Goal: Task Accomplishment & Management: Manage account settings

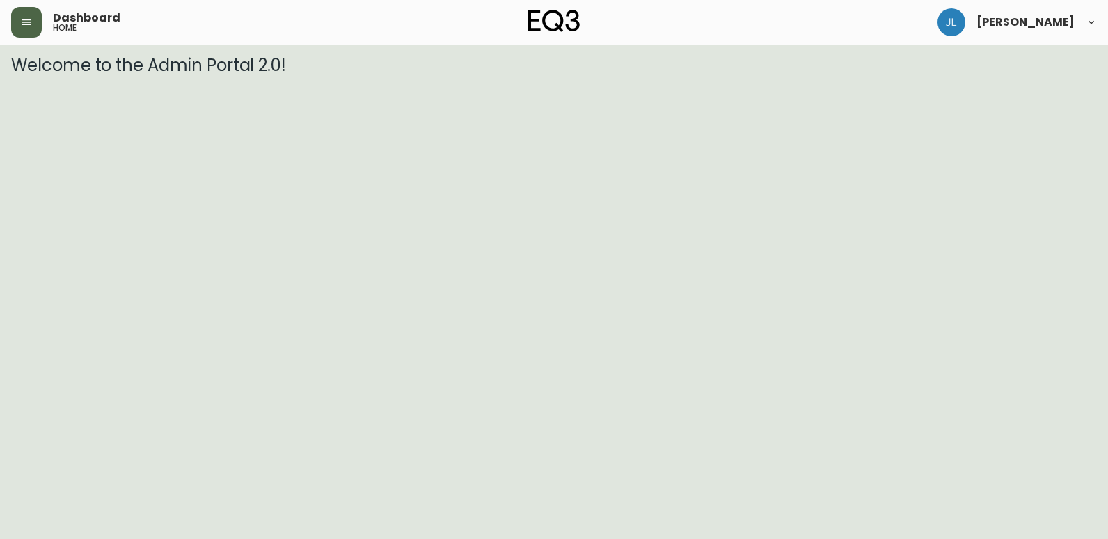
click at [19, 23] on button "button" at bounding box center [26, 22] width 31 height 31
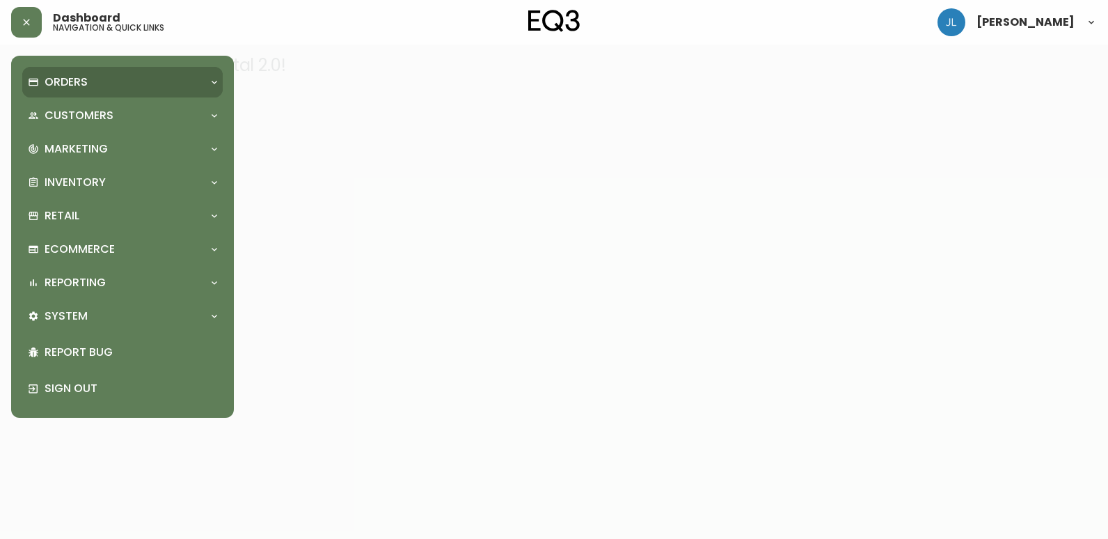
click at [146, 77] on div "Orders" at bounding box center [115, 81] width 175 height 15
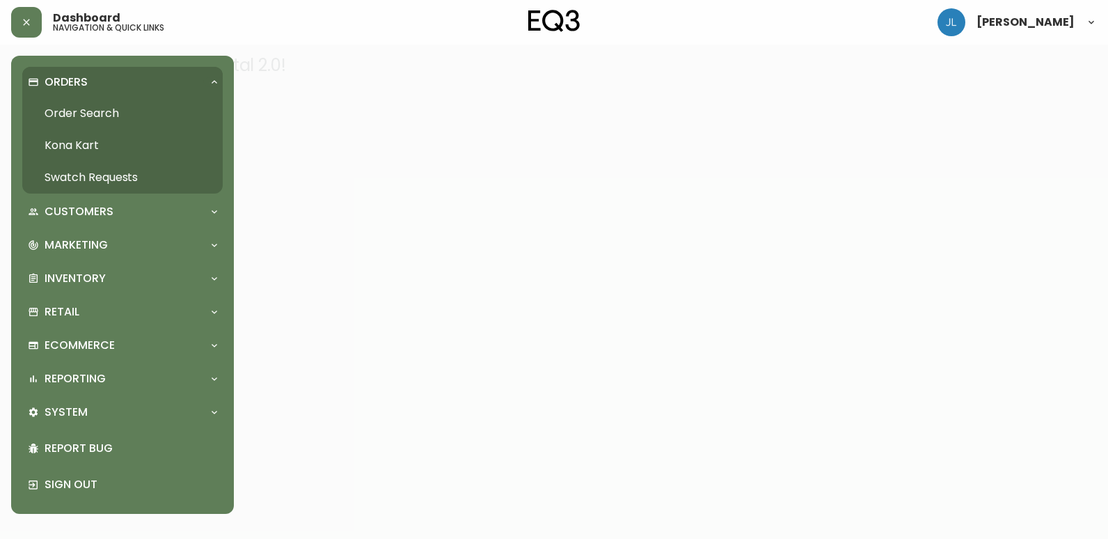
click at [113, 110] on link "Order Search" at bounding box center [122, 113] width 200 height 32
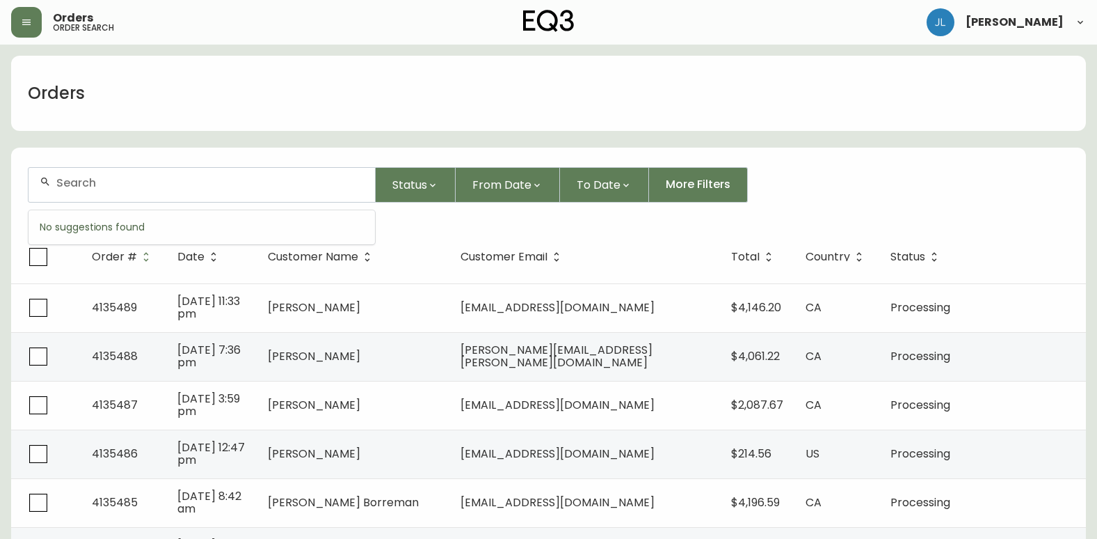
click at [124, 180] on input "text" at bounding box center [210, 182] width 308 height 13
paste input "4133456"
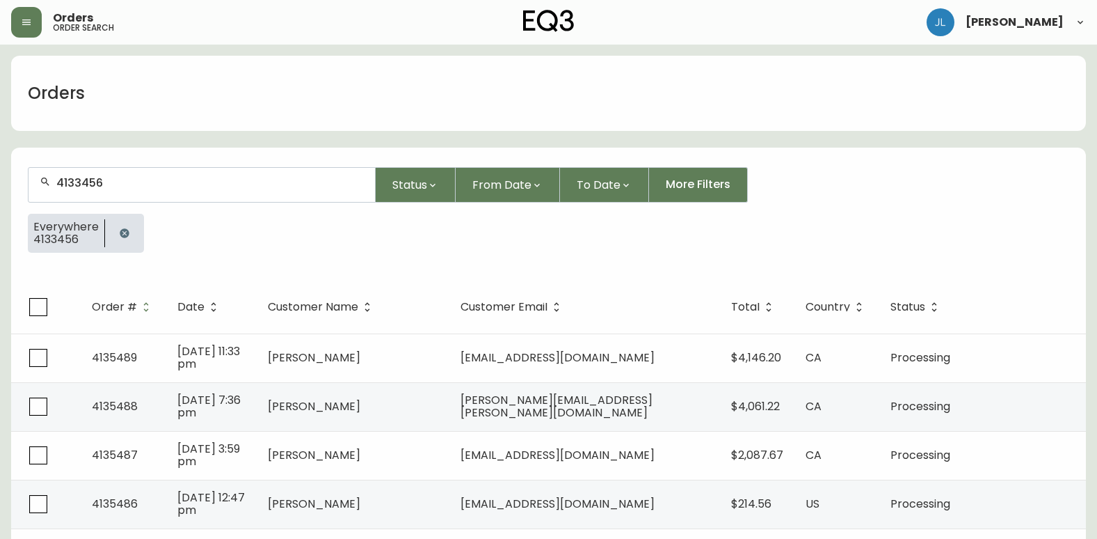
type input "4133456"
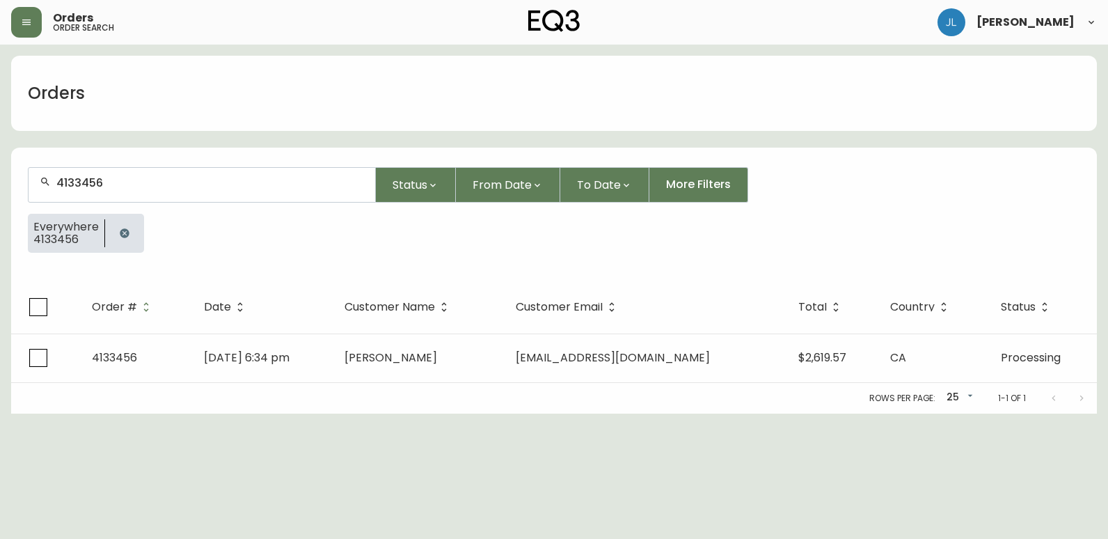
click at [333, 368] on td "[DATE] 6:34 pm" at bounding box center [263, 357] width 141 height 49
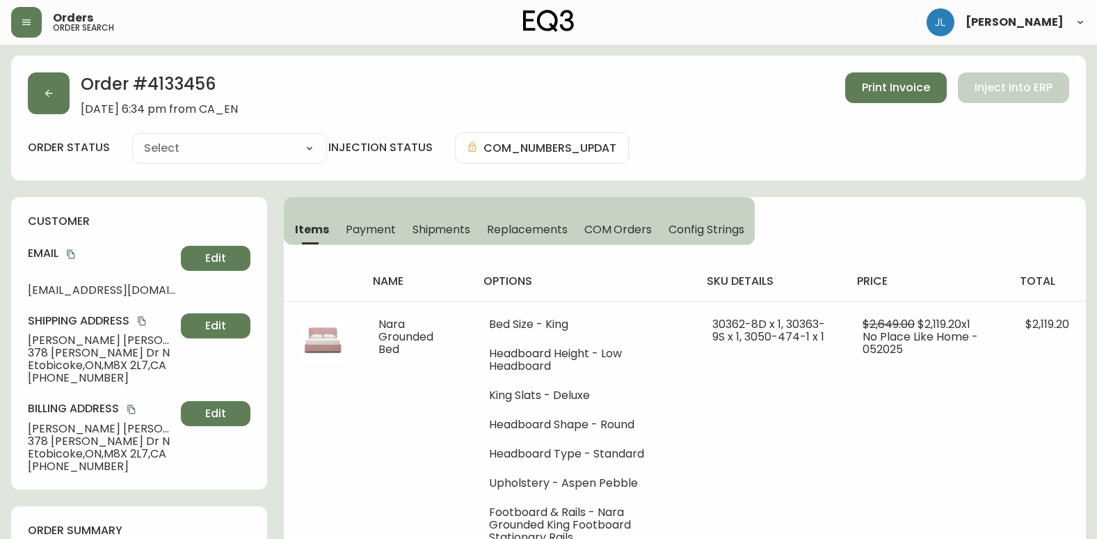
type input "Processing"
select select "PROCESSING"
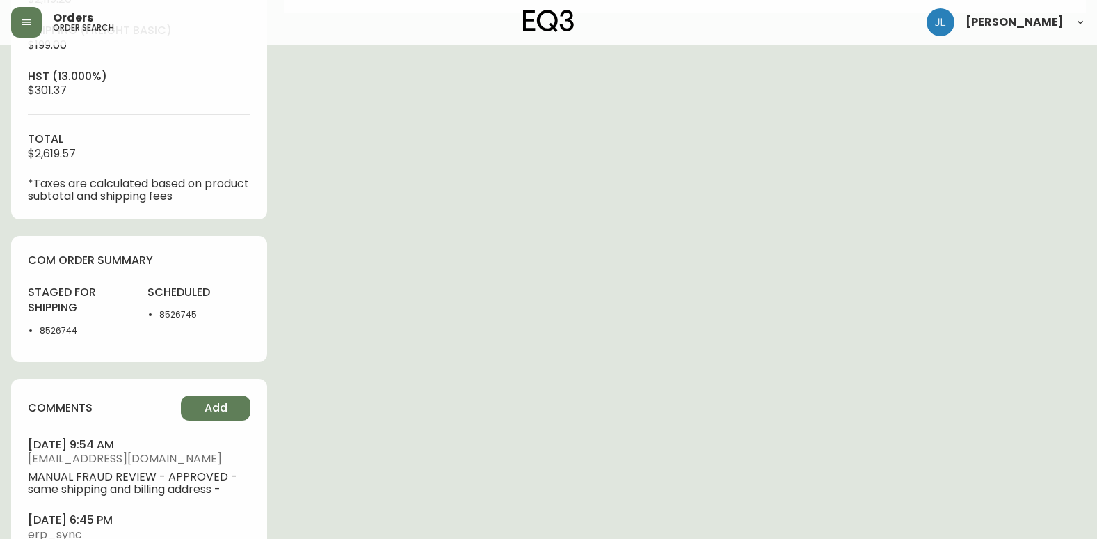
scroll to position [626, 0]
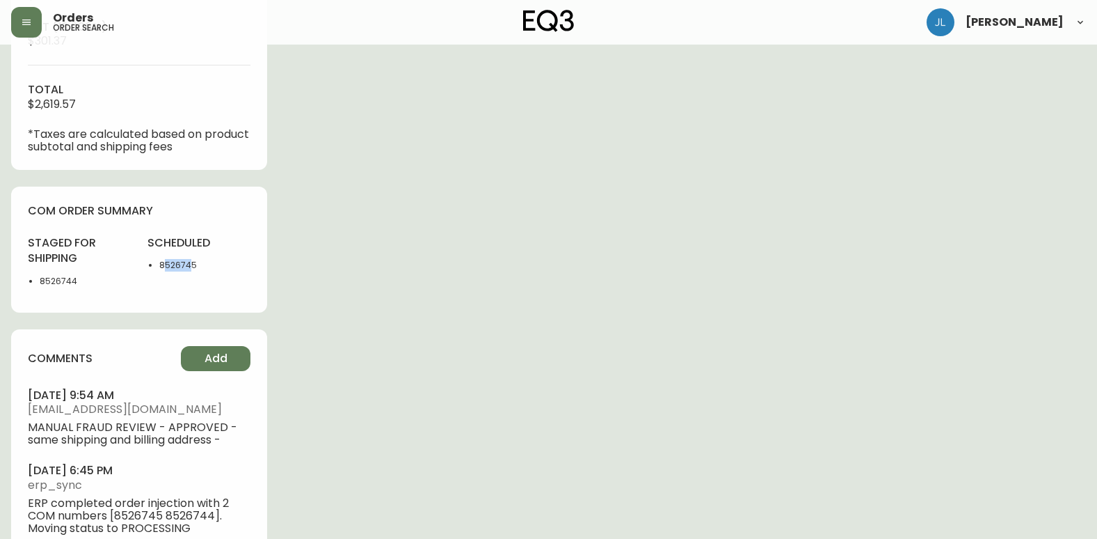
drag, startPoint x: 164, startPoint y: 264, endPoint x: 191, endPoint y: 264, distance: 26.5
click at [191, 264] on li "8526745" at bounding box center [204, 265] width 91 height 13
drag, startPoint x: 191, startPoint y: 264, endPoint x: 163, endPoint y: 266, distance: 27.9
click at [168, 269] on li "8526745" at bounding box center [204, 265] width 91 height 13
drag, startPoint x: 160, startPoint y: 264, endPoint x: 208, endPoint y: 266, distance: 48.0
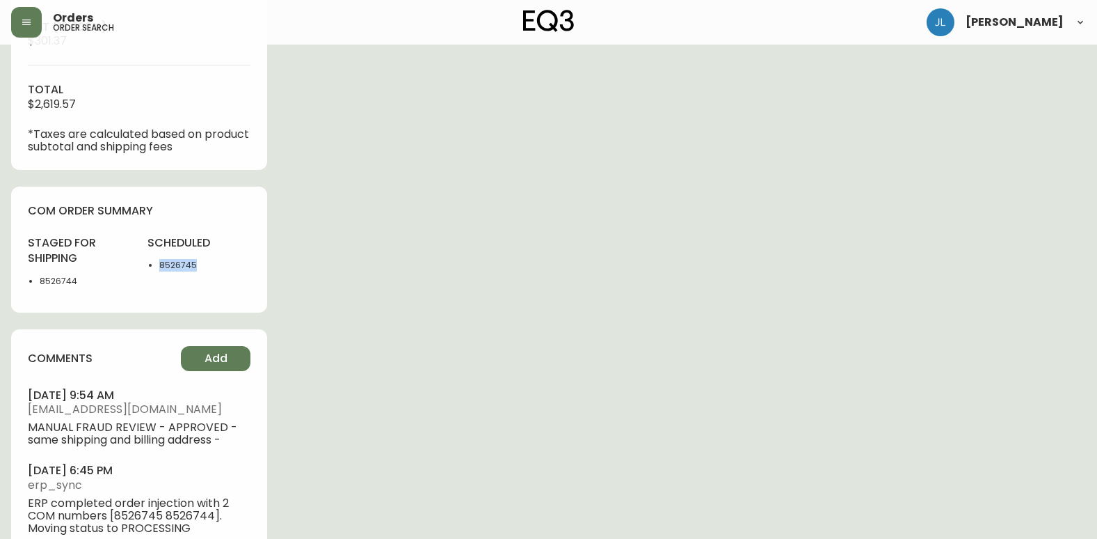
click at [208, 266] on li "8526745" at bounding box center [204, 265] width 91 height 13
copy li "8526745"
click at [90, 289] on div "staged for shipping 8526744" at bounding box center [79, 265] width 103 height 61
drag, startPoint x: 77, startPoint y: 277, endPoint x: 33, endPoint y: 289, distance: 45.4
click at [33, 289] on div "staged for shipping 8526744" at bounding box center [79, 265] width 103 height 61
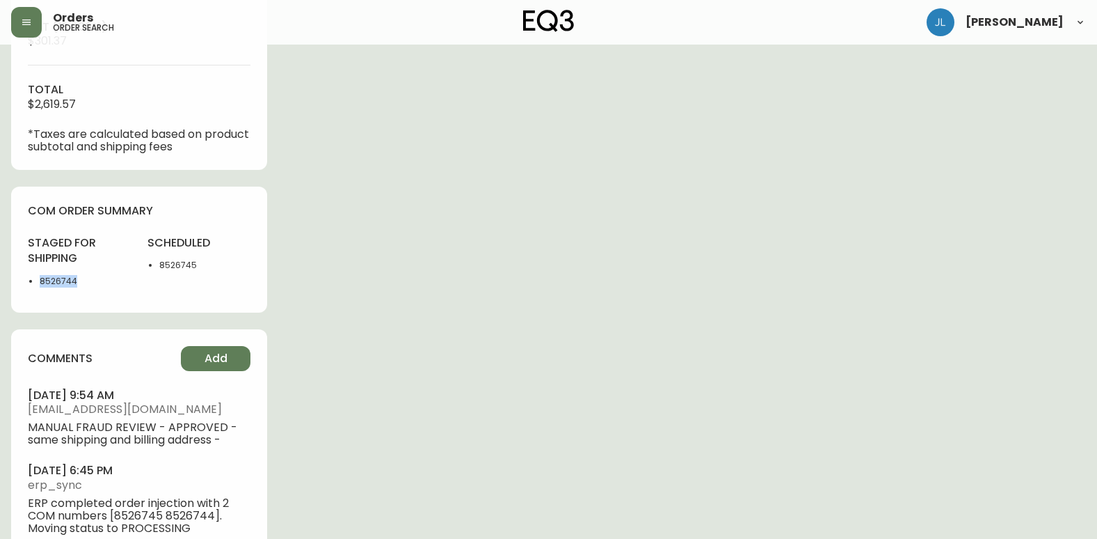
copy li "8526744"
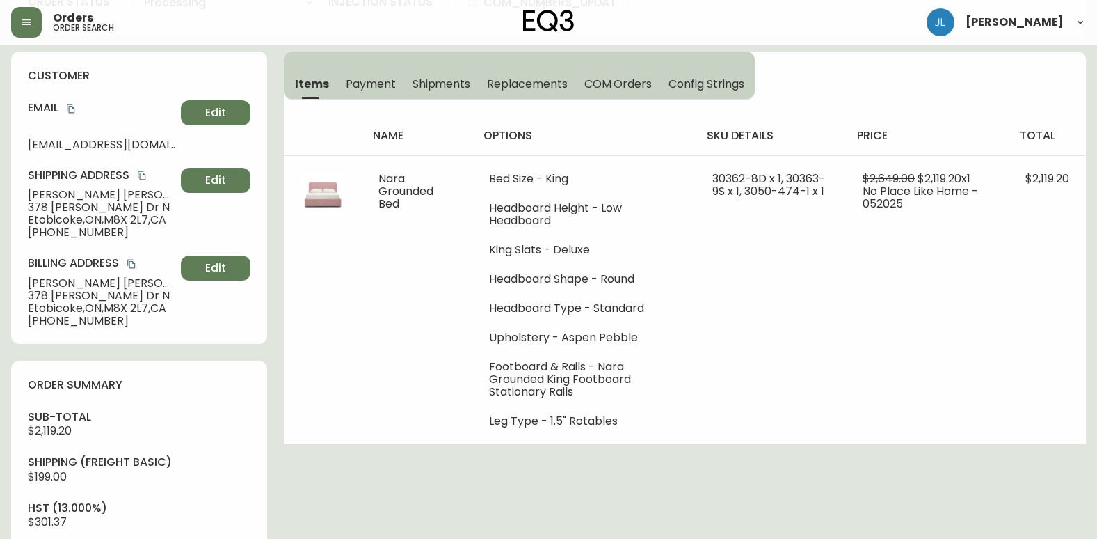
scroll to position [139, 0]
